Goal: Register for event/course

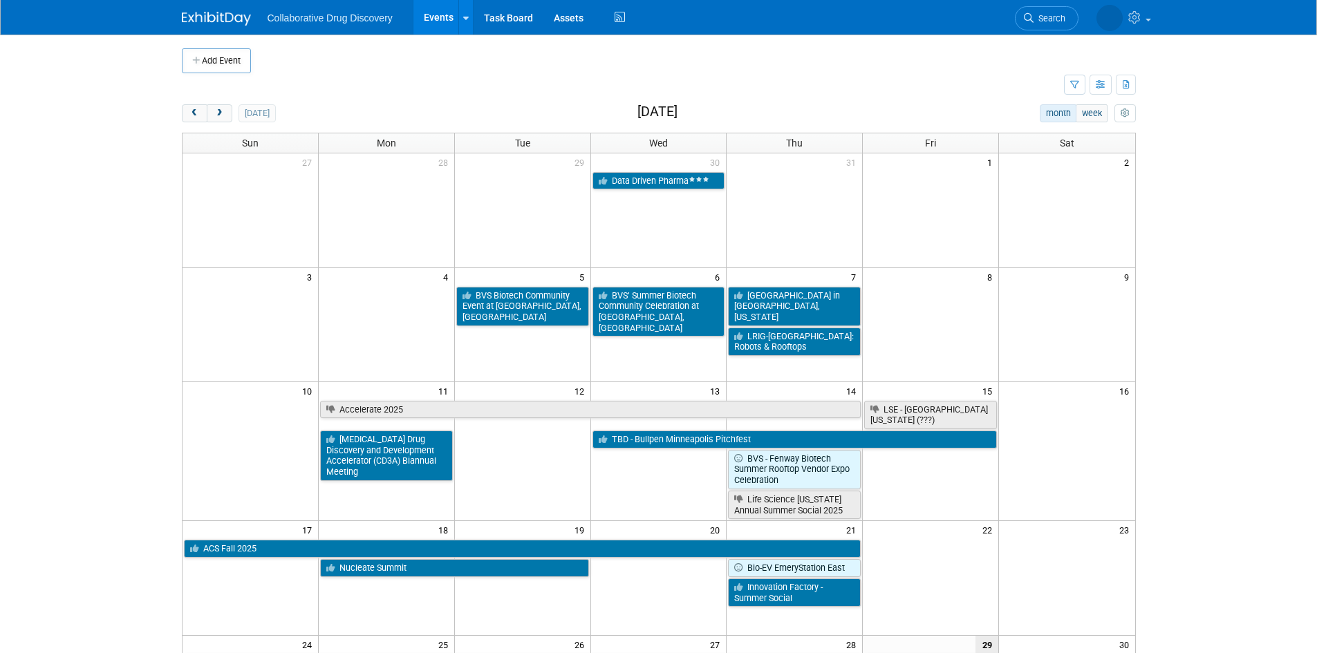
click at [214, 123] on div "today month week August 2025" at bounding box center [659, 113] width 954 height 19
click at [219, 120] on button "next" at bounding box center [220, 113] width 26 height 18
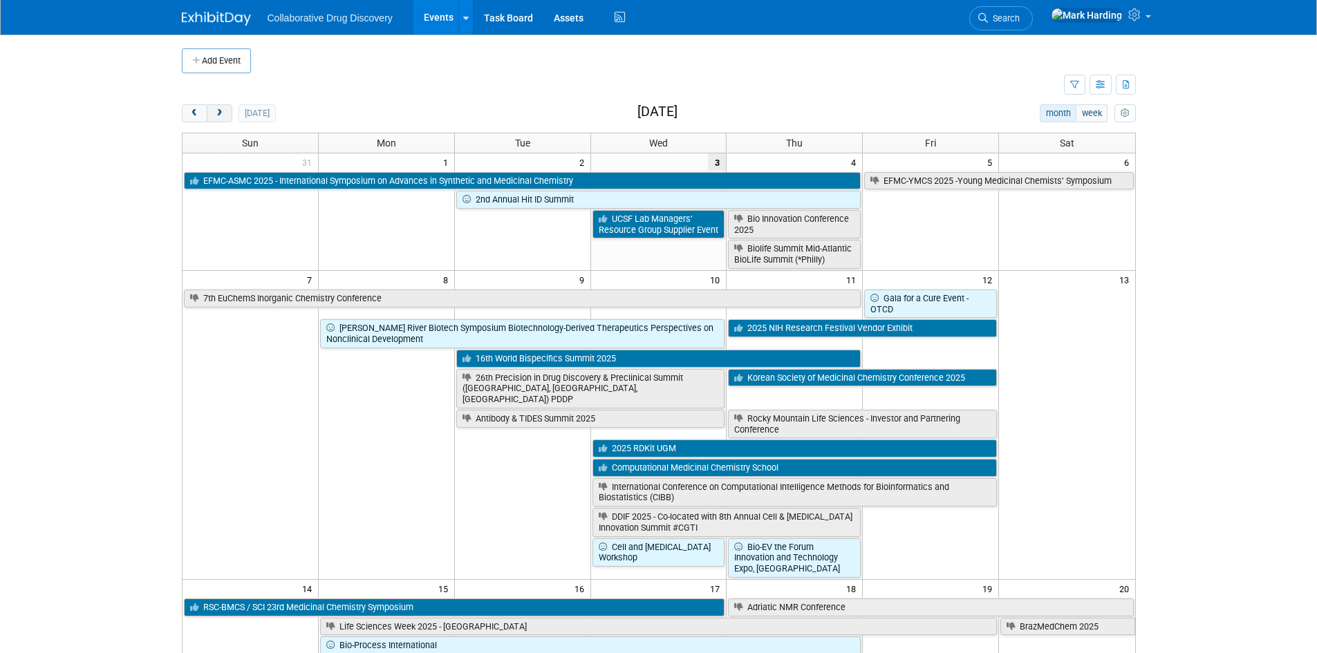
click at [219, 120] on button "next" at bounding box center [220, 113] width 26 height 18
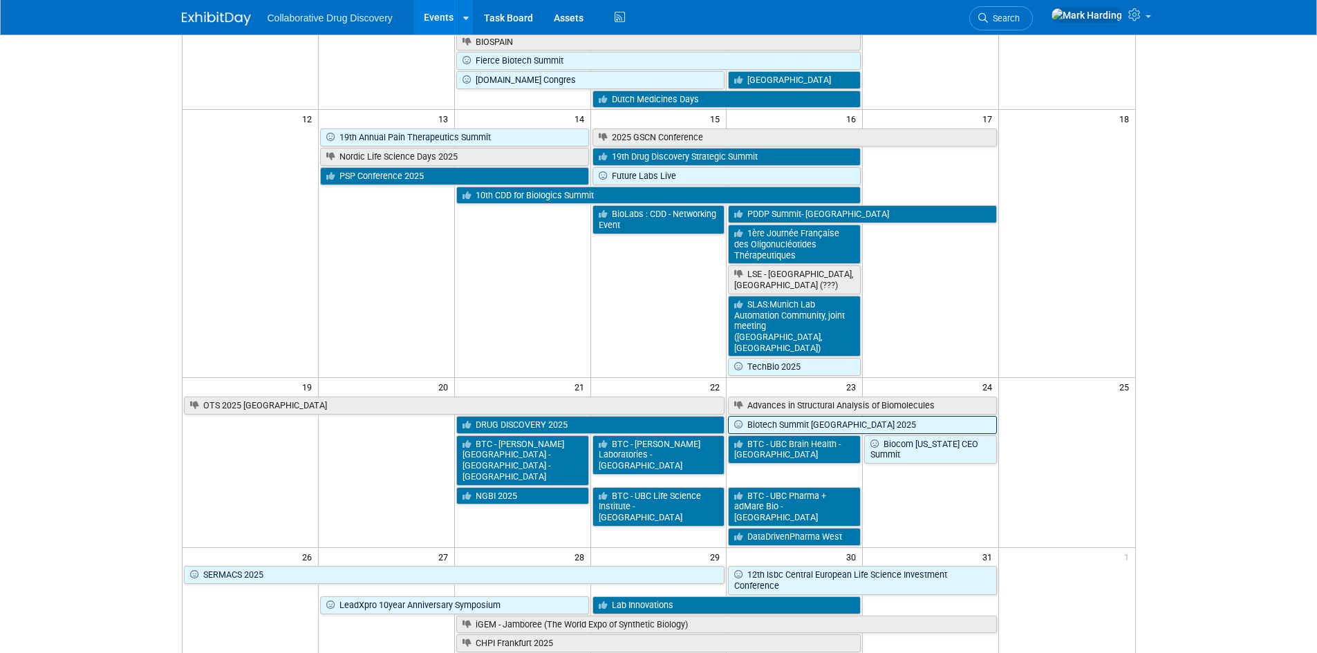
scroll to position [415, 0]
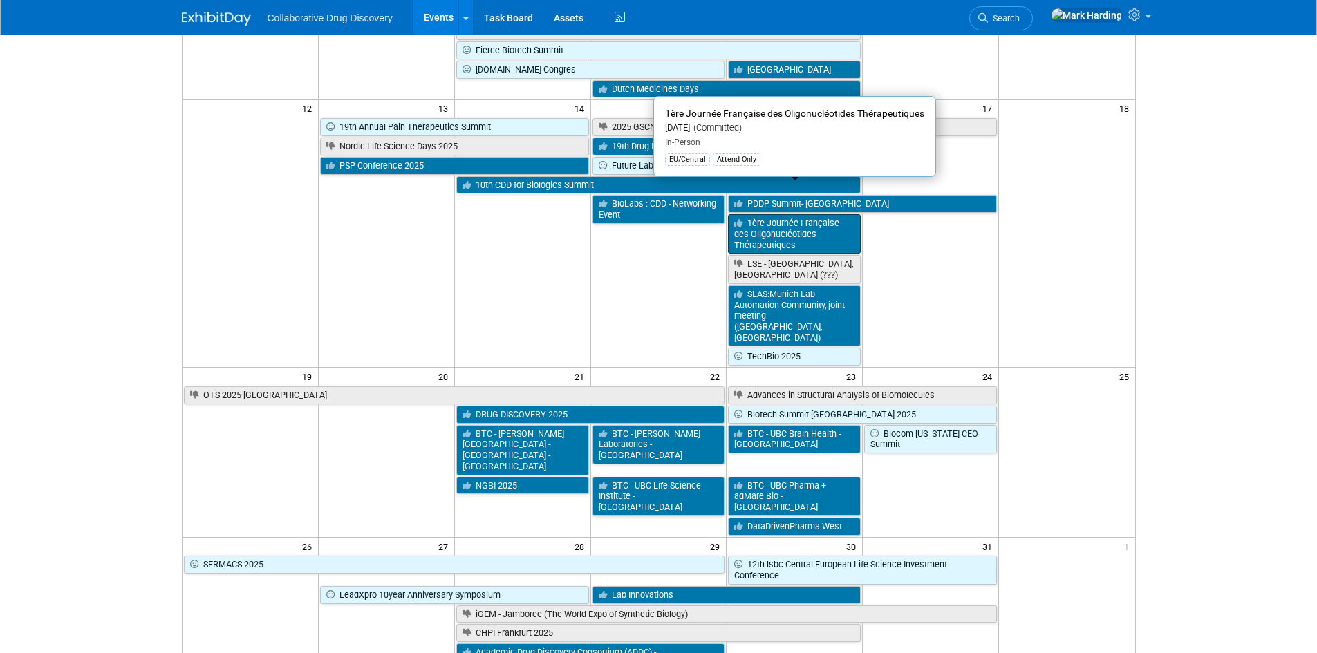
click at [804, 214] on link "1ère Journée Française des Oligonucléotides Thérapeutiques" at bounding box center [794, 233] width 133 height 39
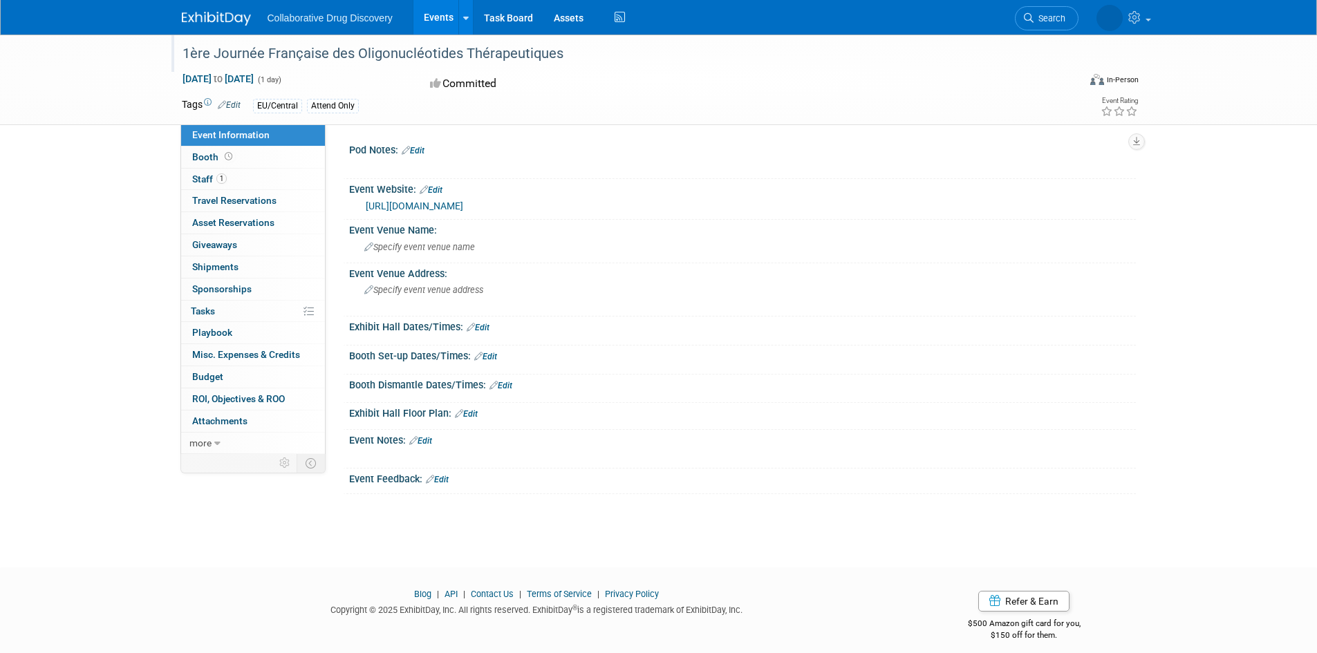
drag, startPoint x: 177, startPoint y: 50, endPoint x: 850, endPoint y: 57, distance: 673.4
click at [850, 57] on div "1ère Journée Française des Oligonucléotides Thérapeutiques" at bounding box center [618, 53] width 880 height 25
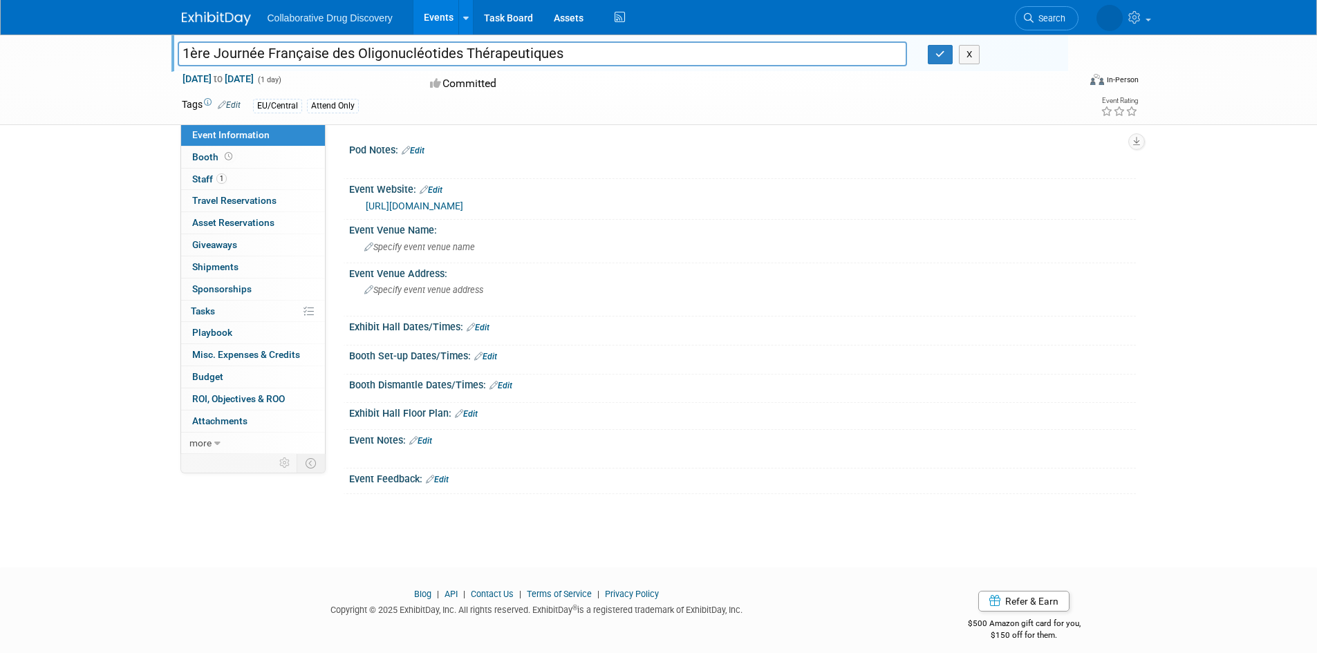
drag, startPoint x: 435, startPoint y: 64, endPoint x: -143, endPoint y: 40, distance: 578.4
click at [0, 40] on html "Collaborative Drug Discovery Events Add Event Bulk Upload Events Shareable Even…" at bounding box center [658, 326] width 1317 height 653
